Goal: Find specific page/section: Find specific page/section

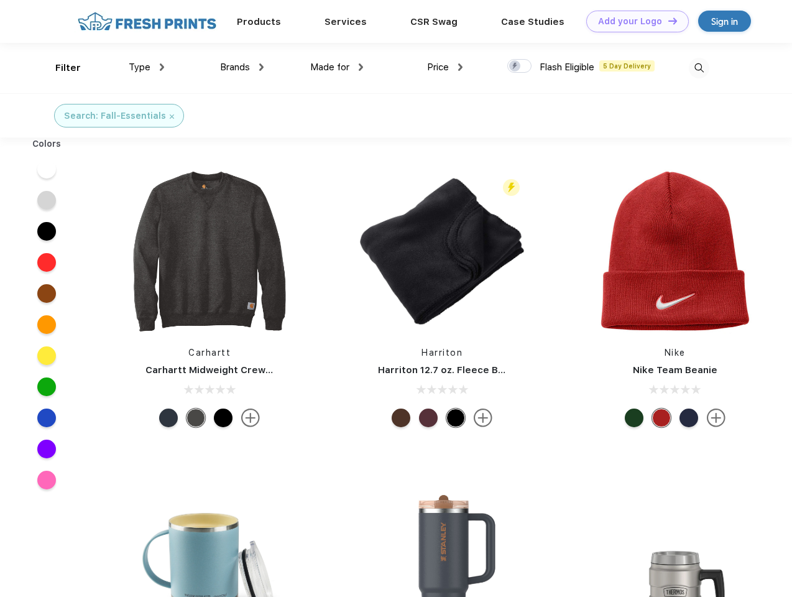
click at [633, 21] on link "Add your Logo Design Tool" at bounding box center [637, 22] width 103 height 22
click at [0, 0] on div "Design Tool" at bounding box center [0, 0] width 0 height 0
click at [667, 21] on link "Add your Logo Design Tool" at bounding box center [637, 22] width 103 height 22
click at [60, 68] on div "Filter" at bounding box center [67, 68] width 25 height 14
click at [147, 67] on span "Type" at bounding box center [140, 67] width 22 height 11
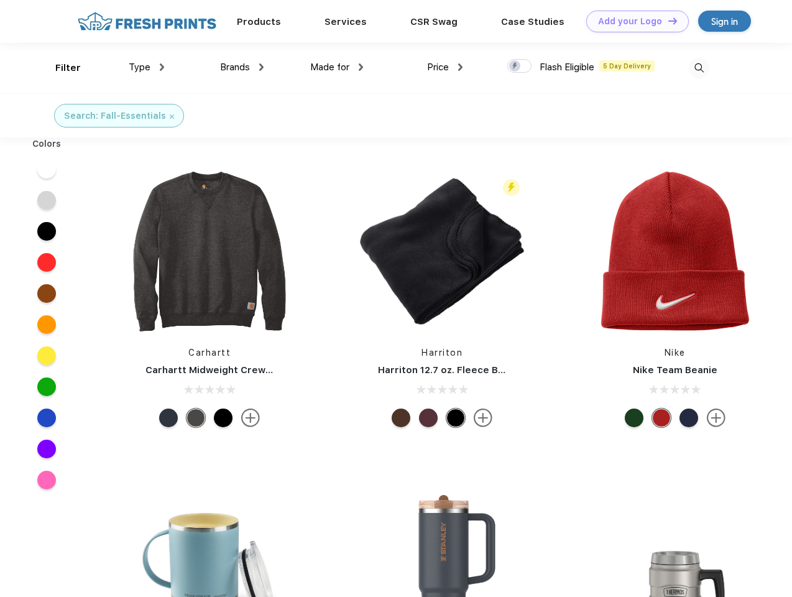
click at [242, 67] on span "Brands" at bounding box center [235, 67] width 30 height 11
click at [337, 67] on span "Made for" at bounding box center [329, 67] width 39 height 11
click at [445, 67] on span "Price" at bounding box center [438, 67] width 22 height 11
click at [520, 67] on div at bounding box center [519, 66] width 24 height 14
click at [516, 67] on input "checkbox" at bounding box center [511, 62] width 8 height 8
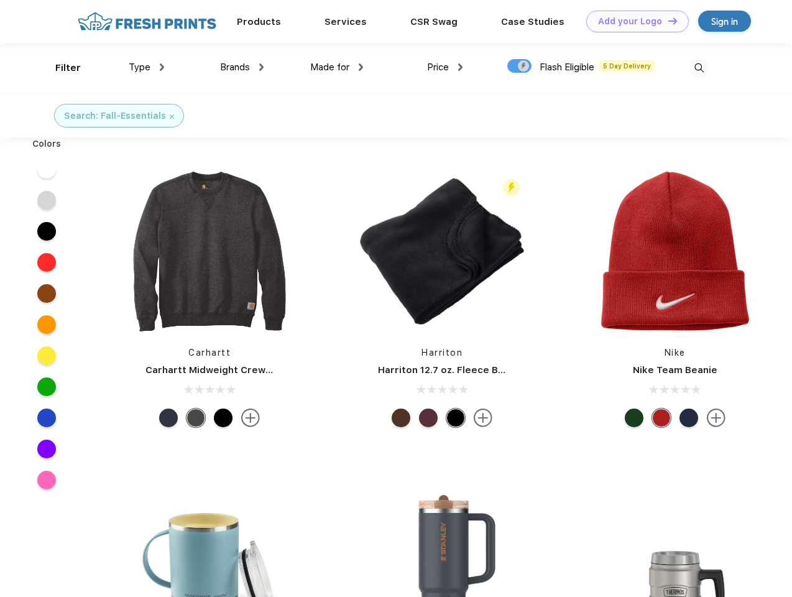
click at [699, 68] on img at bounding box center [699, 68] width 21 height 21
